Goal: Find specific page/section

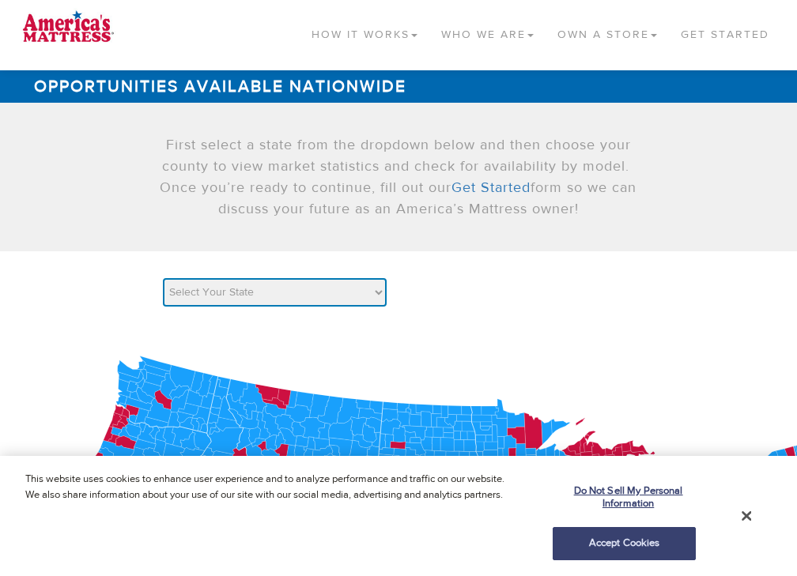
select select "AK"
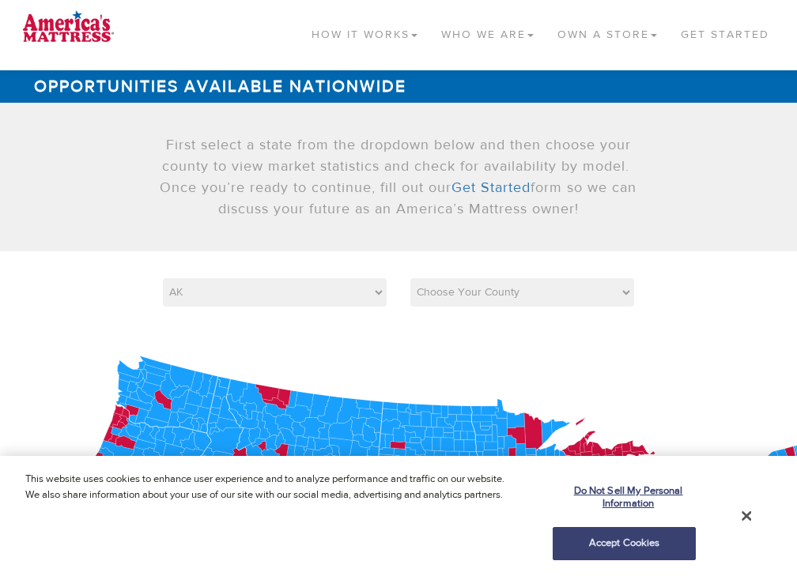
scroll to position [753, 0]
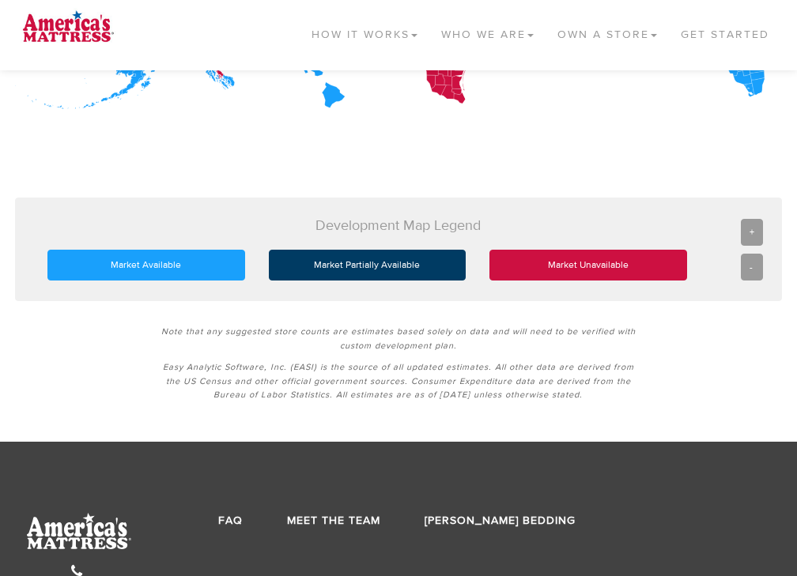
scroll to position [753, 0]
